Goal: Complete application form: Complete application form

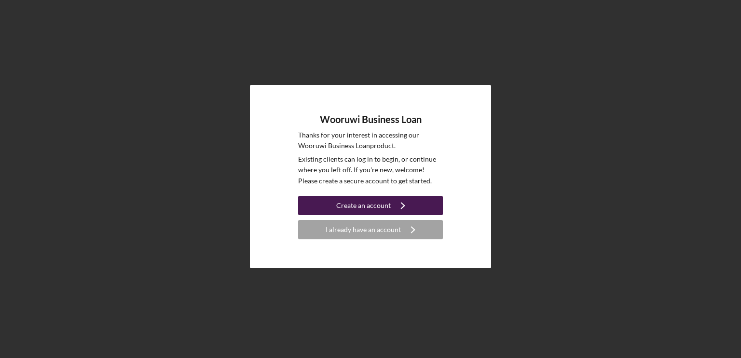
click at [363, 202] on div "Create an account" at bounding box center [363, 205] width 55 height 19
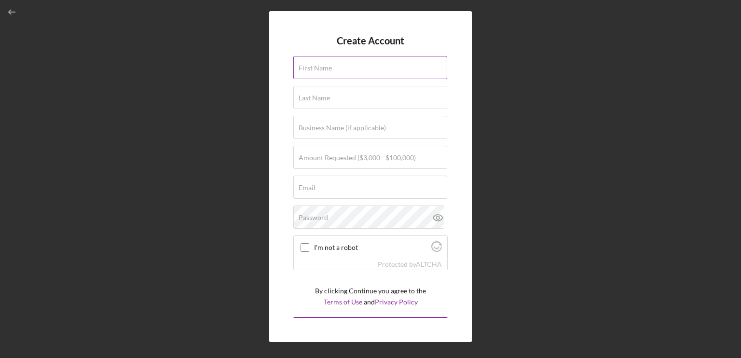
click at [330, 71] on label "First Name" at bounding box center [315, 68] width 33 height 8
click at [330, 71] on input "First Name" at bounding box center [370, 67] width 154 height 23
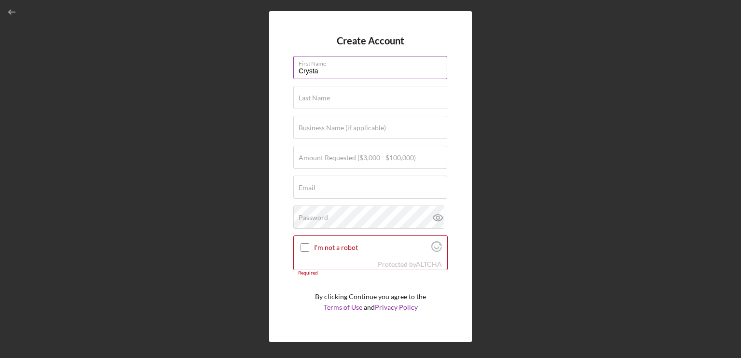
type input "Crystal"
type input "Mihaly"
type input "St Croix Tribal Court"
type input "[EMAIL_ADDRESS][DOMAIN_NAME]"
type input "Crystal"
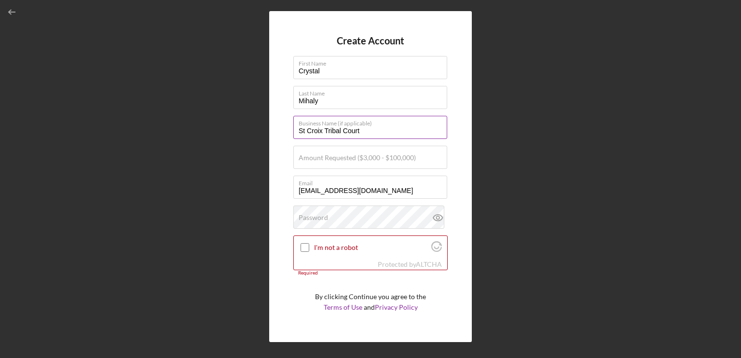
click at [369, 129] on input "St Croix Tribal Court" at bounding box center [370, 127] width 154 height 23
type input "S"
type input "Beads of Beauty"
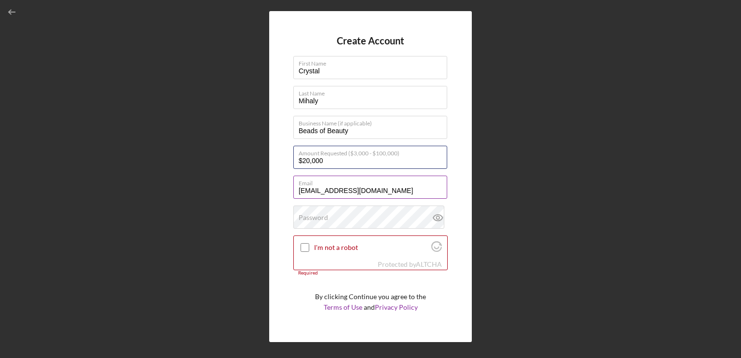
type input "$20,000"
click at [386, 187] on input "cmihaly2014@yahoo.com" at bounding box center [370, 187] width 154 height 23
type input "c"
type input "crystal@beadsofbeauty.com"
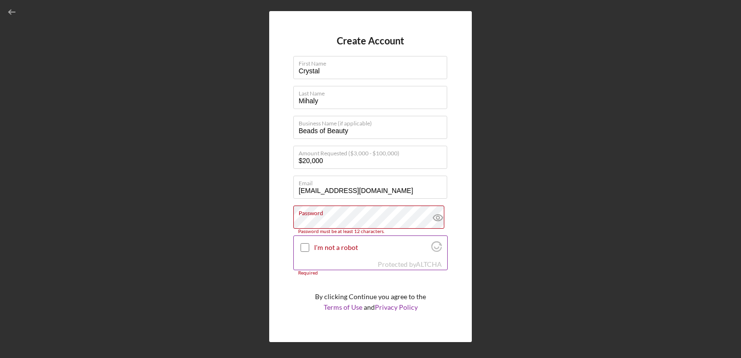
click at [303, 246] on input "I'm not a robot" at bounding box center [305, 247] width 9 height 9
checkbox input "true"
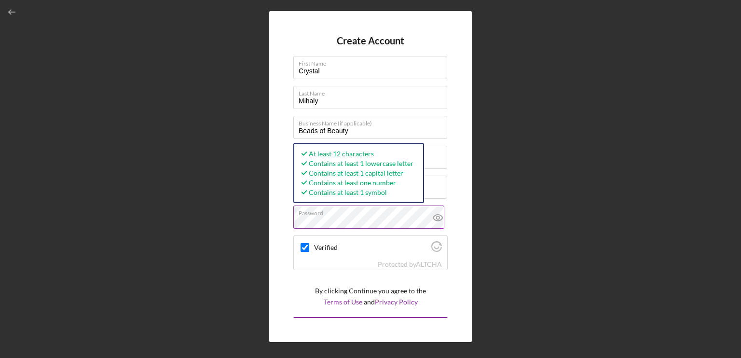
scroll to position [18, 0]
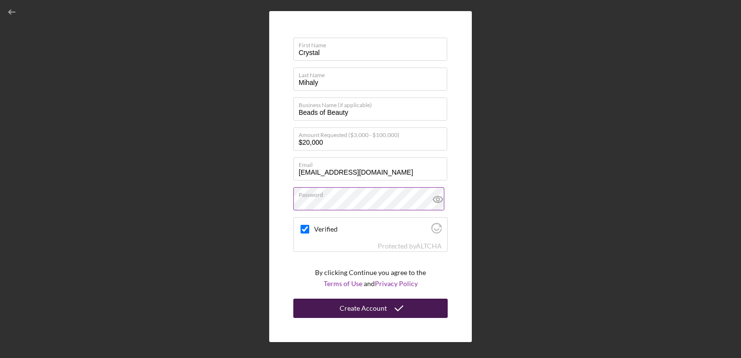
click at [368, 304] on div "Create Account" at bounding box center [363, 308] width 47 height 19
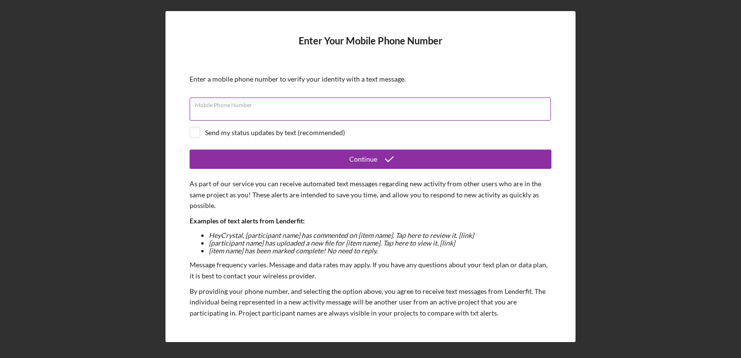
click at [233, 113] on input "Mobile Phone Number" at bounding box center [370, 108] width 361 height 23
type input "(941) 278-2418"
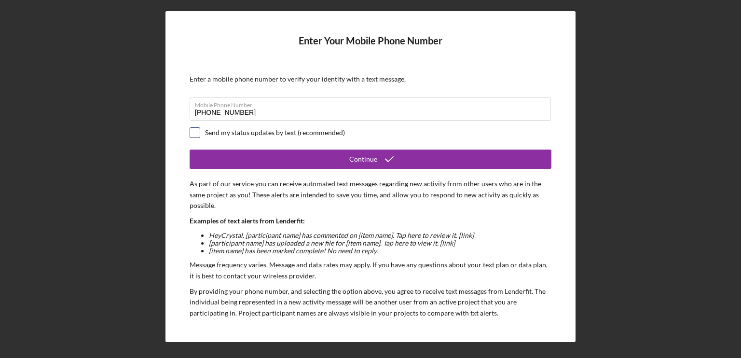
click at [194, 129] on input "checkbox" at bounding box center [195, 133] width 10 height 10
checkbox input "true"
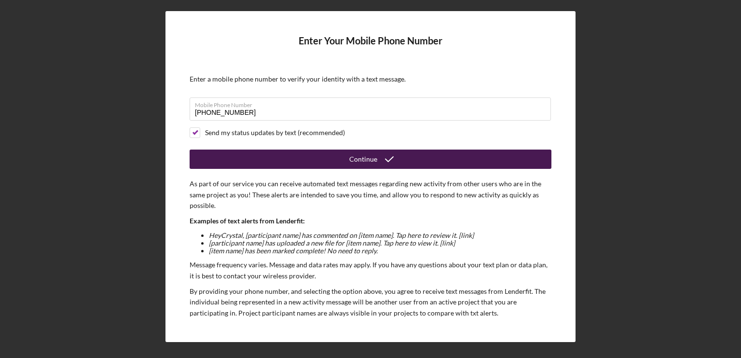
click at [381, 157] on icon "submit" at bounding box center [389, 159] width 24 height 24
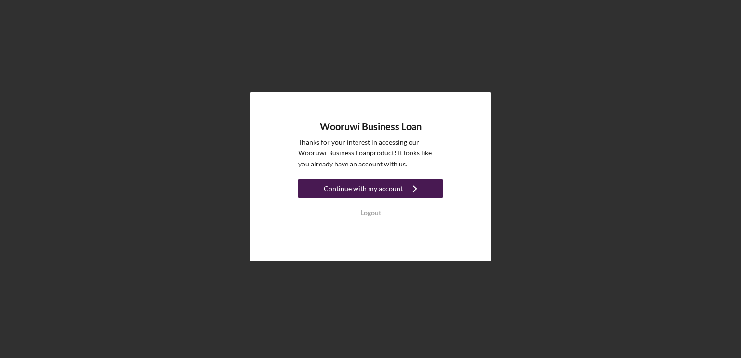
click at [350, 181] on div "Continue with my account" at bounding box center [363, 188] width 79 height 19
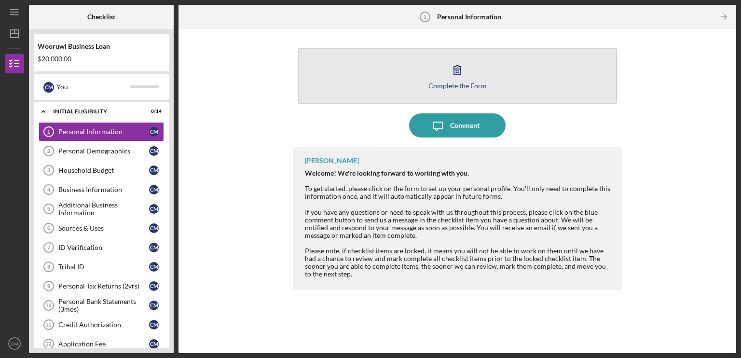
click at [443, 74] on button "Complete the Form Form" at bounding box center [457, 75] width 319 height 55
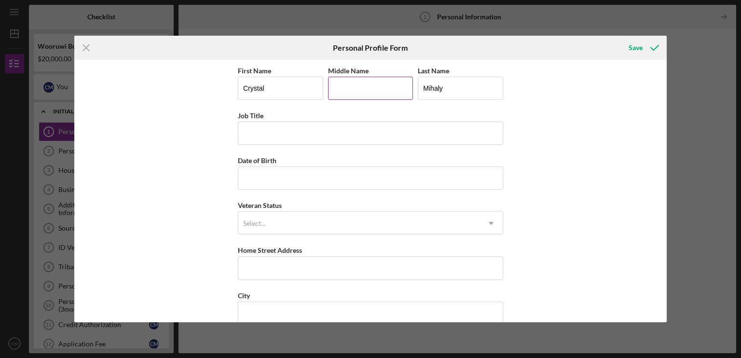
click at [369, 93] on input "Middle Name" at bounding box center [370, 88] width 85 height 23
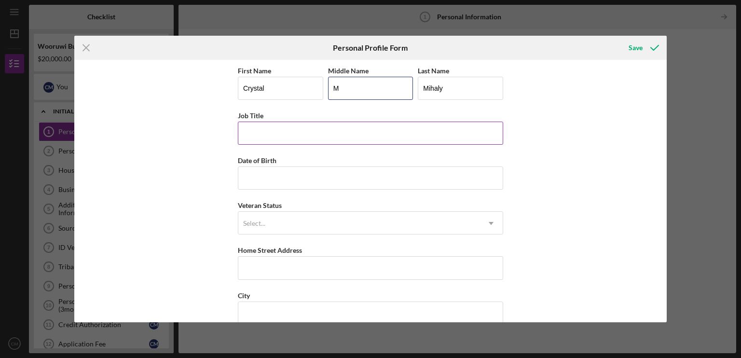
type input "M"
click at [343, 130] on input "Job Title" at bounding box center [370, 133] width 265 height 23
click at [343, 130] on input "O" at bounding box center [370, 133] width 265 height 23
type input "Owner/Artisan"
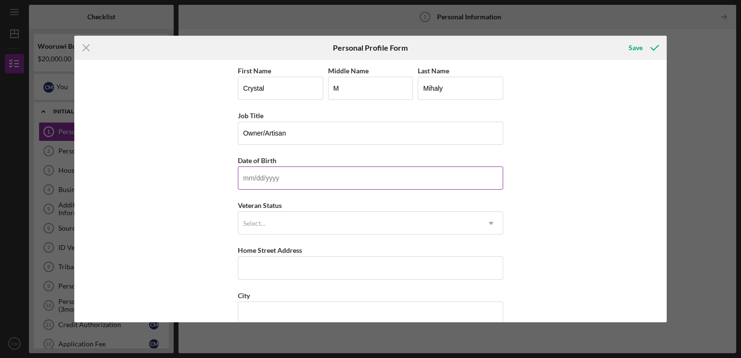
click at [300, 184] on input "Date of Birth" at bounding box center [370, 177] width 265 height 23
type input "[DATE]"
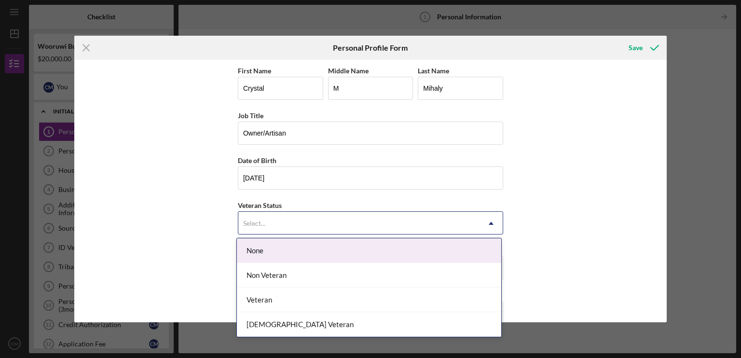
click at [278, 225] on div "Select..." at bounding box center [358, 223] width 241 height 22
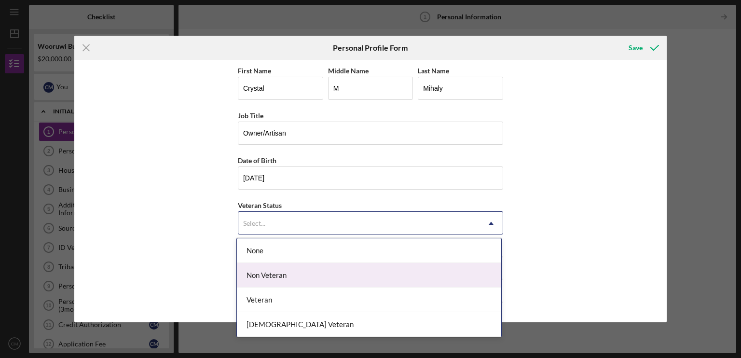
click at [271, 275] on div "Non Veteran" at bounding box center [369, 275] width 264 height 25
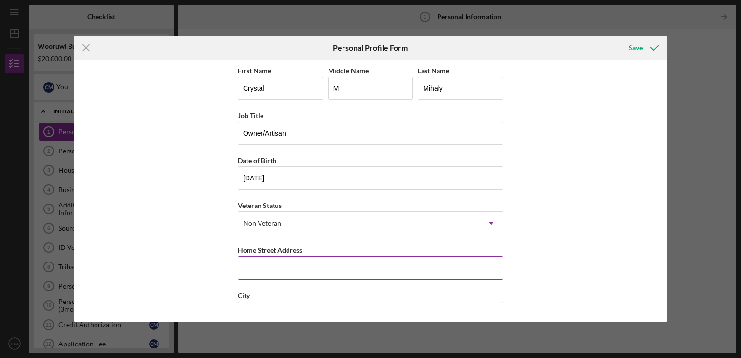
click at [271, 275] on input "Home Street Address" at bounding box center [370, 267] width 265 height 23
type input "[STREET_ADDRESS]"
type input "Hayward"
type input "54843"
type input "[US_STATE]"
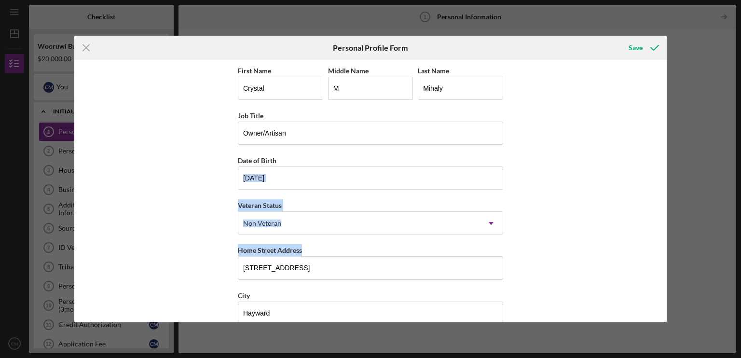
drag, startPoint x: 672, startPoint y: 170, endPoint x: 684, endPoint y: 253, distance: 83.9
click at [684, 253] on div "Icon/Menu Close Personal Profile Form Save First Name [PERSON_NAME] Middle Name…" at bounding box center [370, 179] width 741 height 358
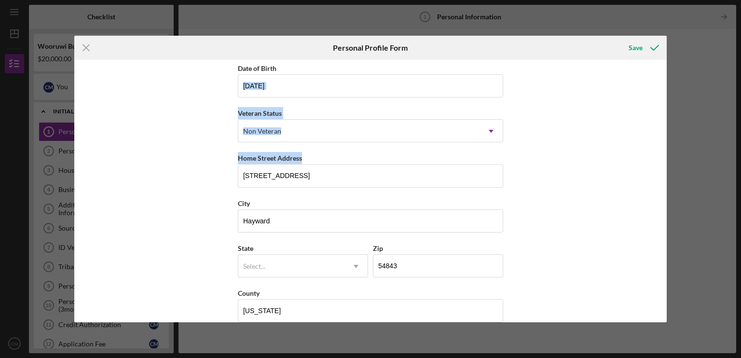
scroll to position [105, 0]
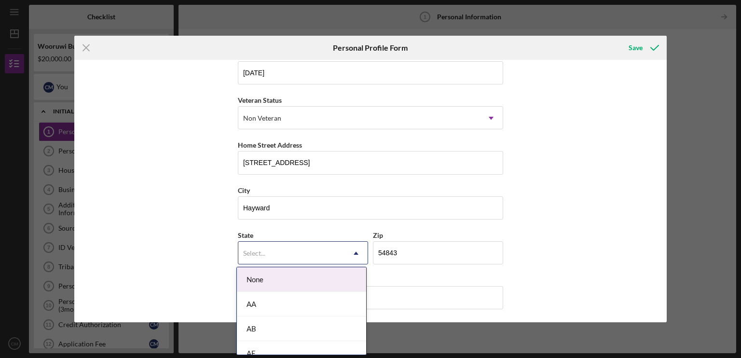
click at [292, 247] on div "Select..." at bounding box center [291, 253] width 106 height 22
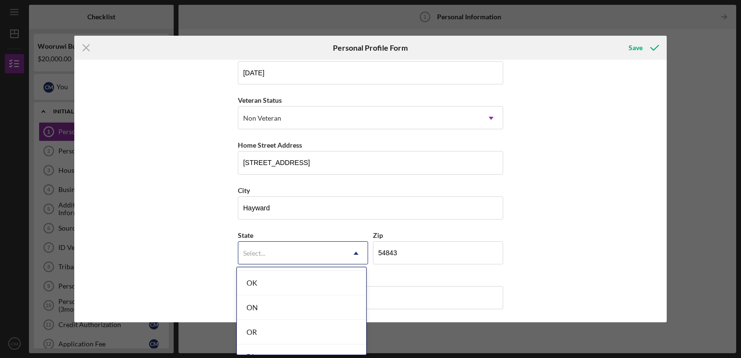
scroll to position [1776, 0]
click at [304, 273] on div "WI" at bounding box center [301, 275] width 129 height 25
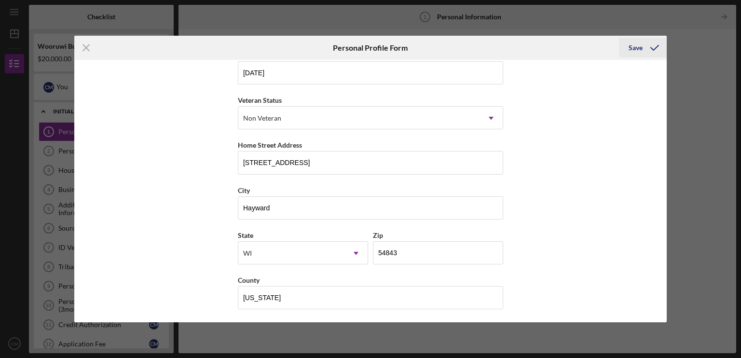
click at [638, 51] on div "Save" at bounding box center [636, 47] width 14 height 19
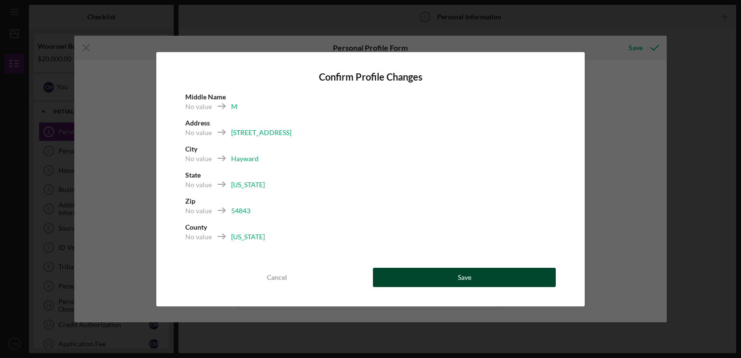
click at [413, 271] on button "Save" at bounding box center [464, 277] width 183 height 19
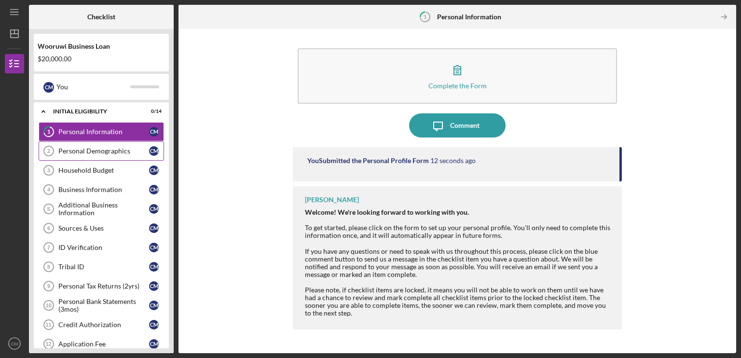
click at [110, 148] on div "Personal Demographics" at bounding box center [103, 151] width 91 height 8
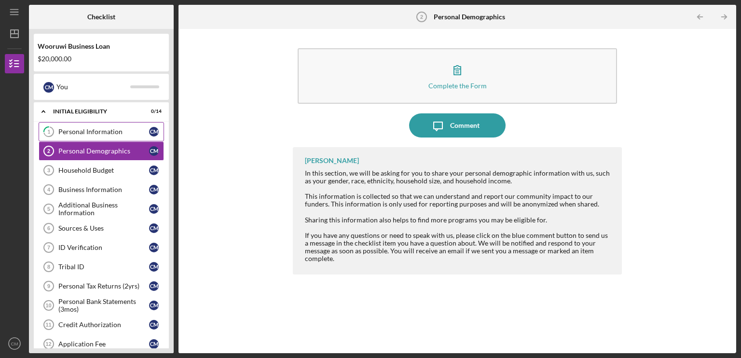
click at [112, 128] on div "Personal Information" at bounding box center [103, 132] width 91 height 8
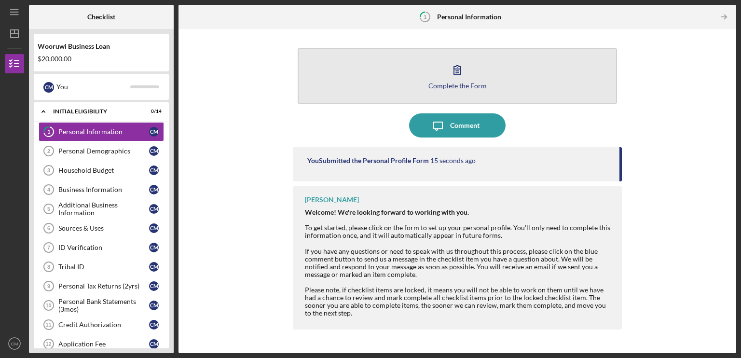
click at [415, 78] on button "Complete the Form Form" at bounding box center [457, 75] width 319 height 55
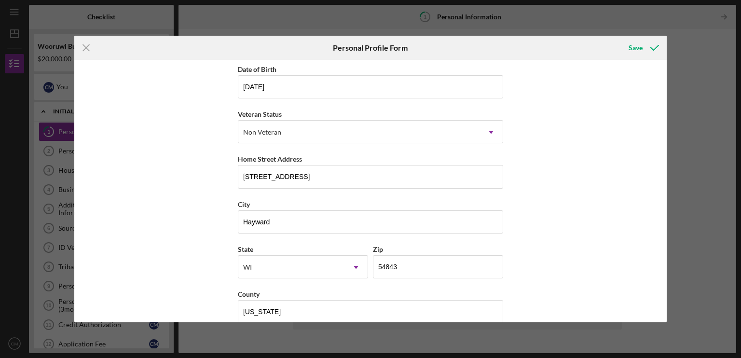
scroll to position [105, 0]
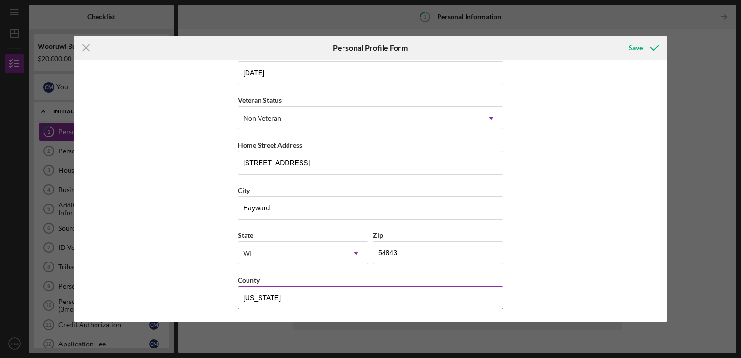
click at [283, 291] on input "[US_STATE]" at bounding box center [370, 297] width 265 height 23
type input "W"
type input "[PERSON_NAME]"
click at [651, 49] on icon "submit" at bounding box center [655, 48] width 24 height 24
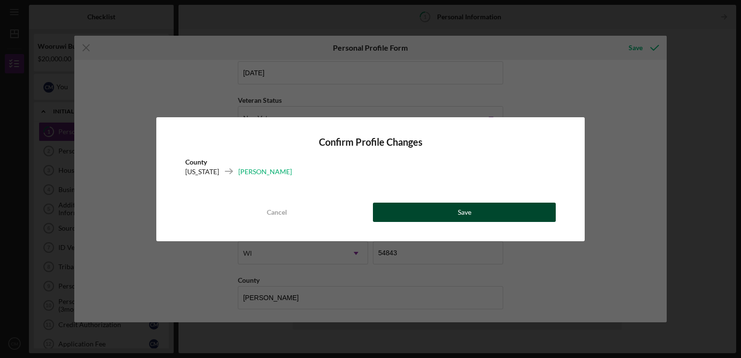
click at [468, 213] on div "Save" at bounding box center [465, 212] width 14 height 19
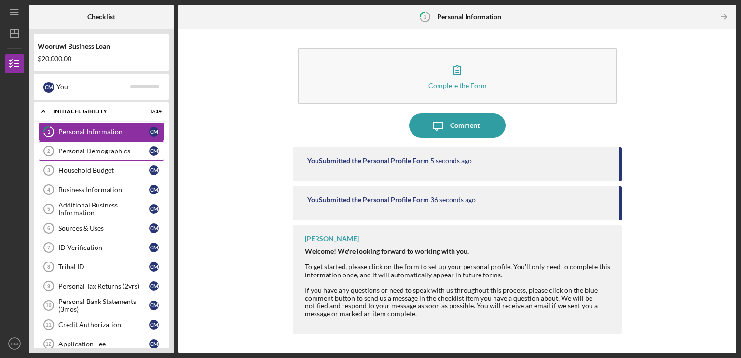
click at [68, 150] on div "Personal Demographics" at bounding box center [103, 151] width 91 height 8
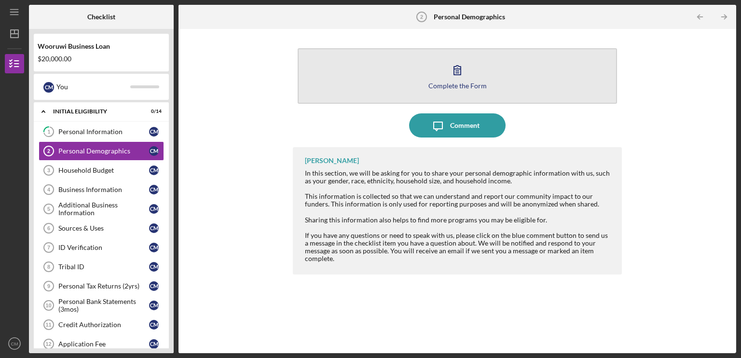
click at [368, 54] on button "Complete the Form Form" at bounding box center [457, 75] width 319 height 55
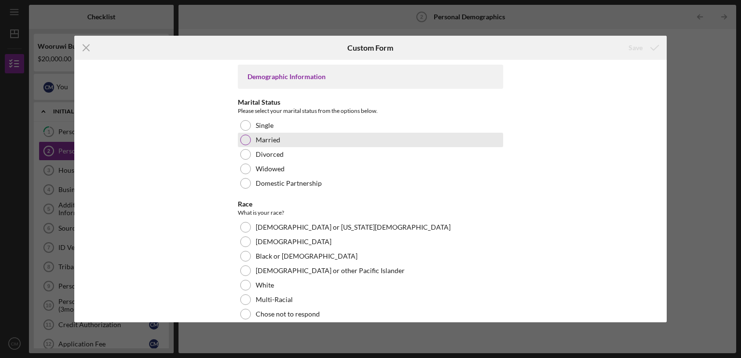
click at [245, 139] on div at bounding box center [245, 140] width 11 height 11
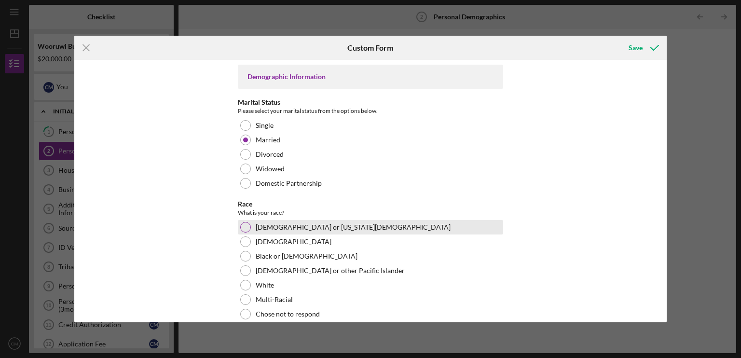
click at [243, 225] on div at bounding box center [245, 227] width 11 height 11
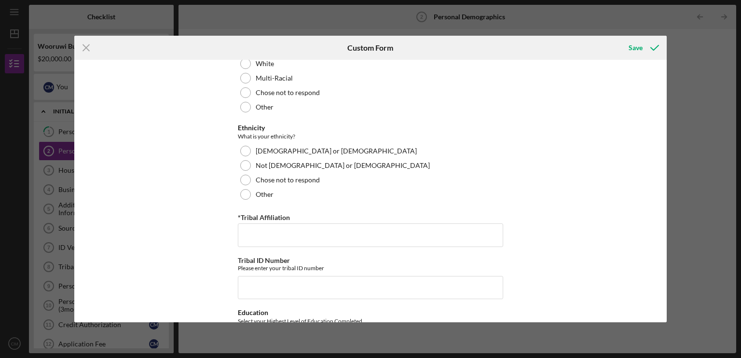
scroll to position [242, 0]
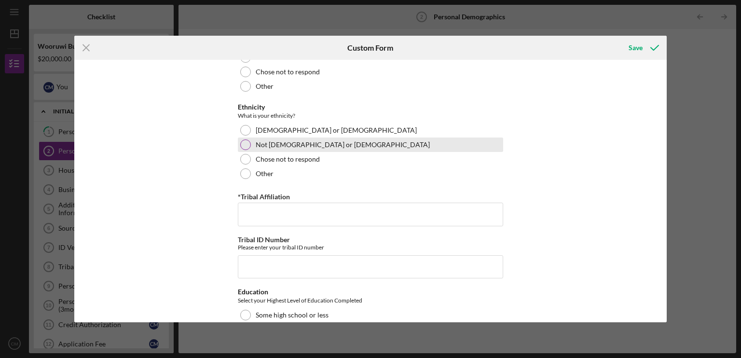
click at [245, 142] on div at bounding box center [245, 144] width 11 height 11
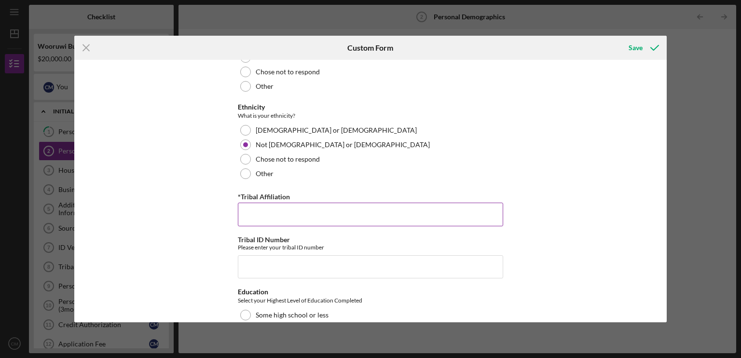
click at [257, 206] on input "*Tribal Affiliation" at bounding box center [370, 214] width 265 height 23
type input "St. Croix"
click at [259, 262] on input "Tribal ID Number" at bounding box center [370, 266] width 265 height 23
